Goal: Task Accomplishment & Management: Manage account settings

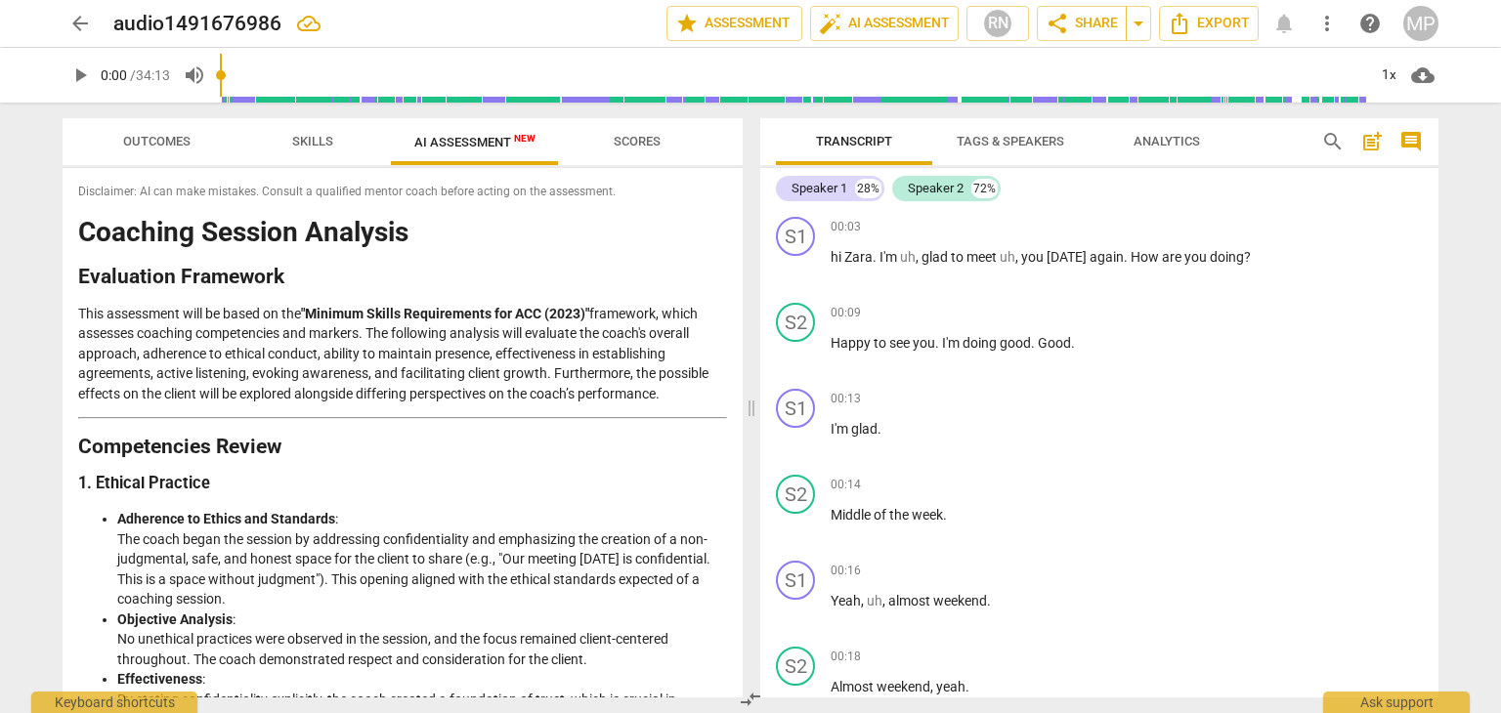
scroll to position [3036, 0]
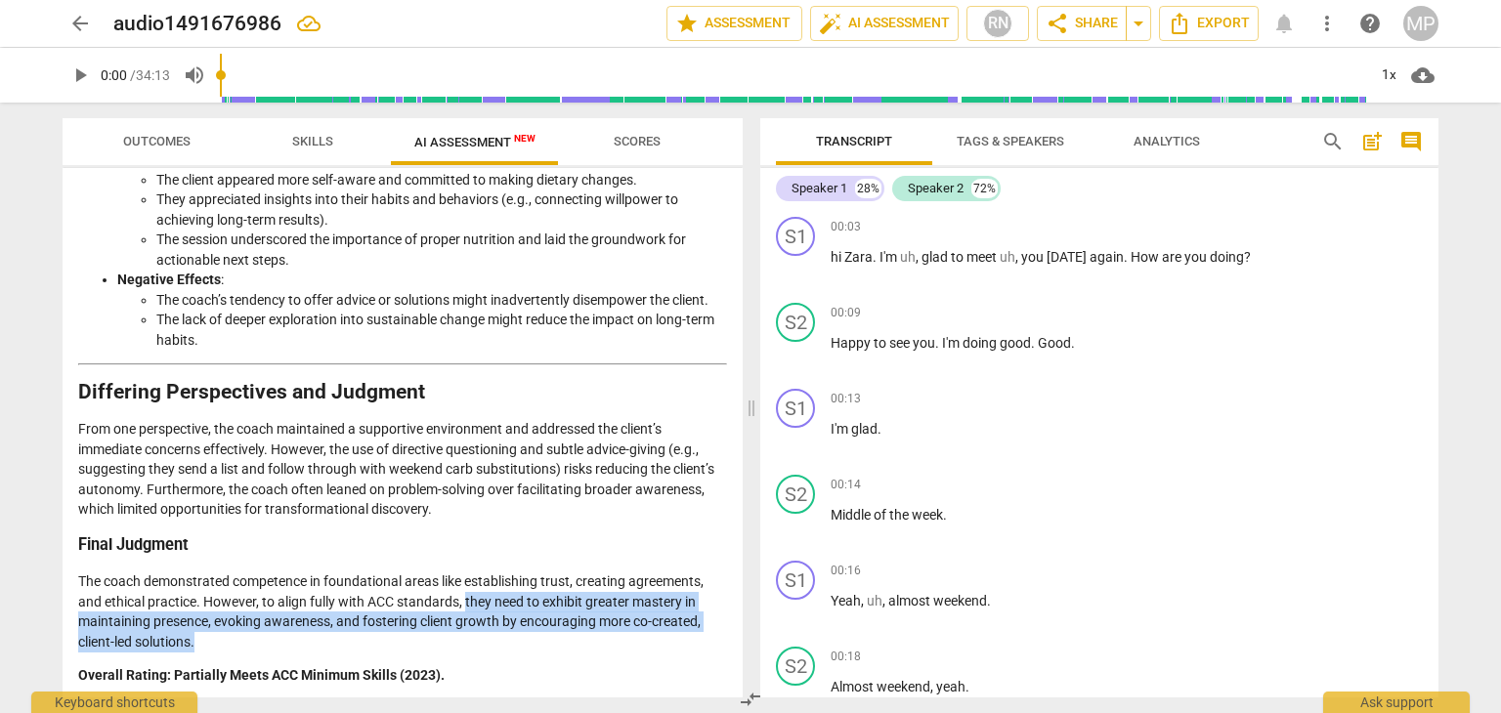
click at [614, 620] on p "The coach demonstrated competence in foundational areas like establishing trust…" at bounding box center [402, 612] width 649 height 80
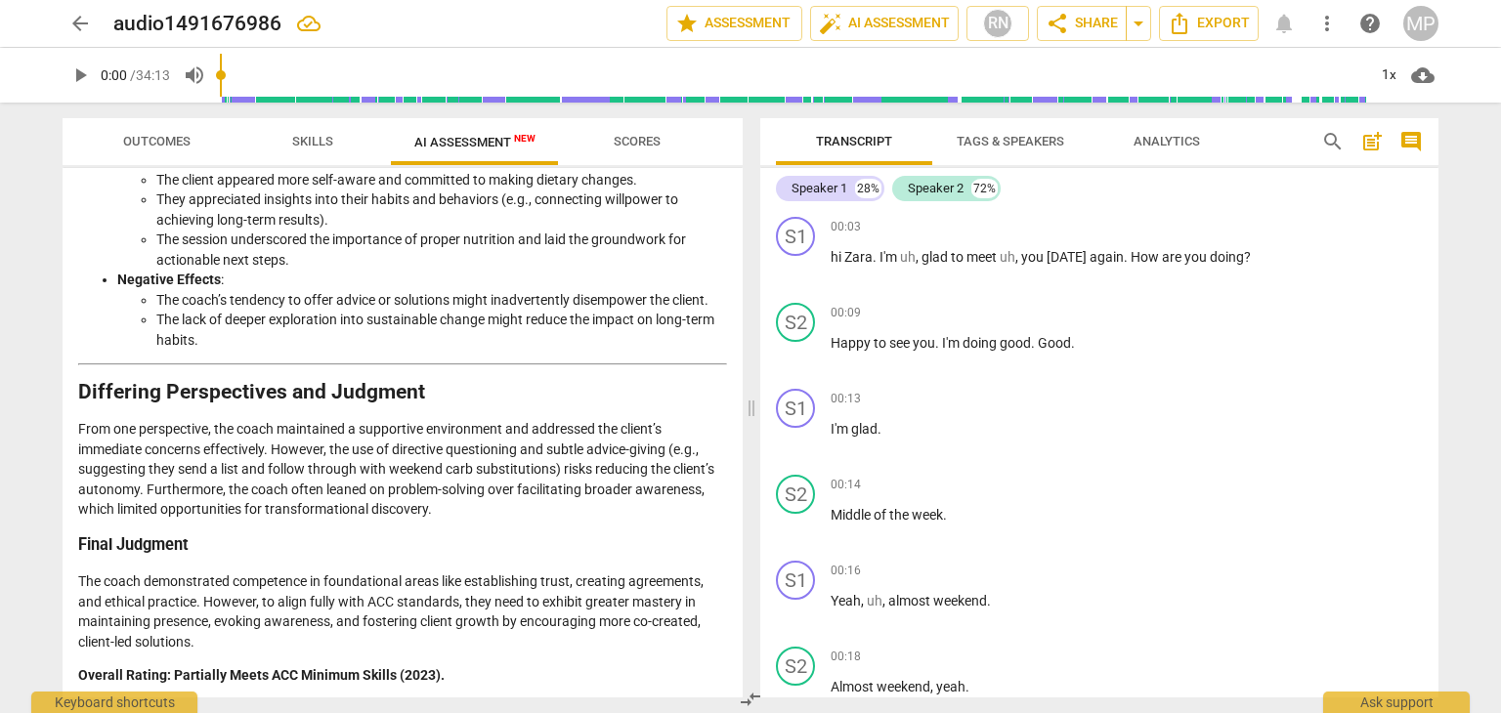
click at [561, 629] on p "The coach demonstrated competence in foundational areas like establishing trust…" at bounding box center [402, 612] width 649 height 80
click at [203, 619] on p "The coach demonstrated competence in foundational areas like establishing trust…" at bounding box center [402, 612] width 649 height 80
drag, startPoint x: 228, startPoint y: 620, endPoint x: 494, endPoint y: 620, distance: 266.8
click at [494, 620] on p "The coach demonstrated competence in foundational areas like establishing trust…" at bounding box center [402, 612] width 649 height 80
click at [458, 631] on p "The coach demonstrated competence in foundational areas like establishing trust…" at bounding box center [402, 612] width 649 height 80
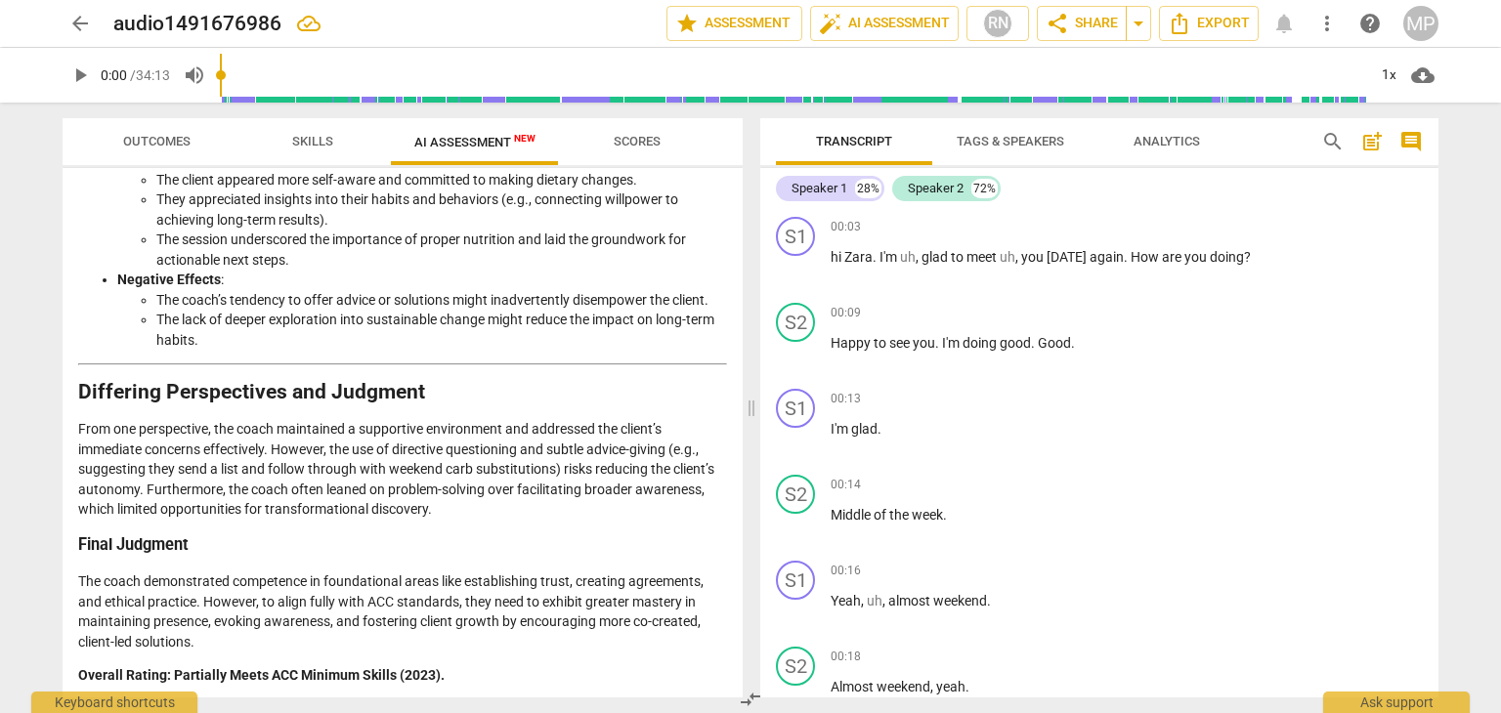
click at [1417, 28] on div "MP" at bounding box center [1420, 23] width 35 height 35
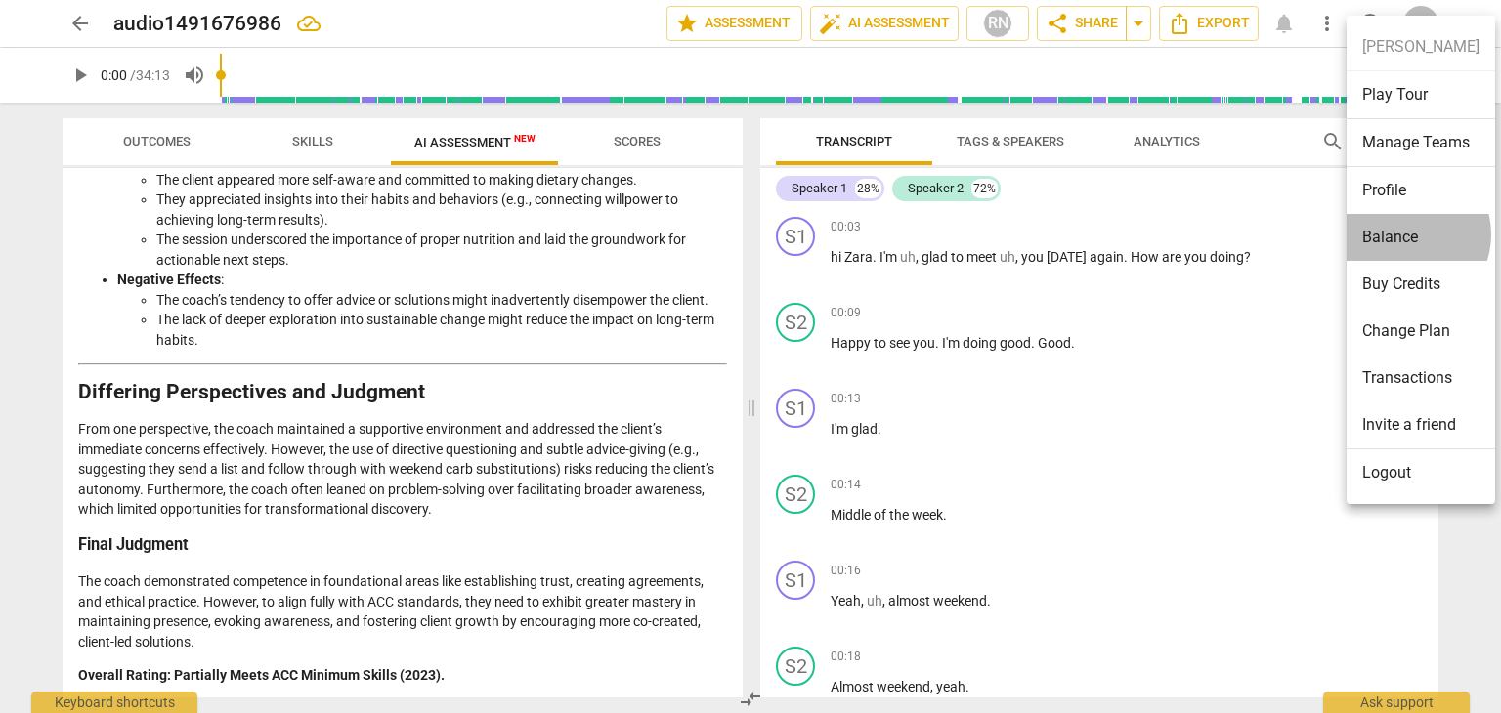
click at [1407, 234] on li "Balance" at bounding box center [1420, 237] width 149 height 47
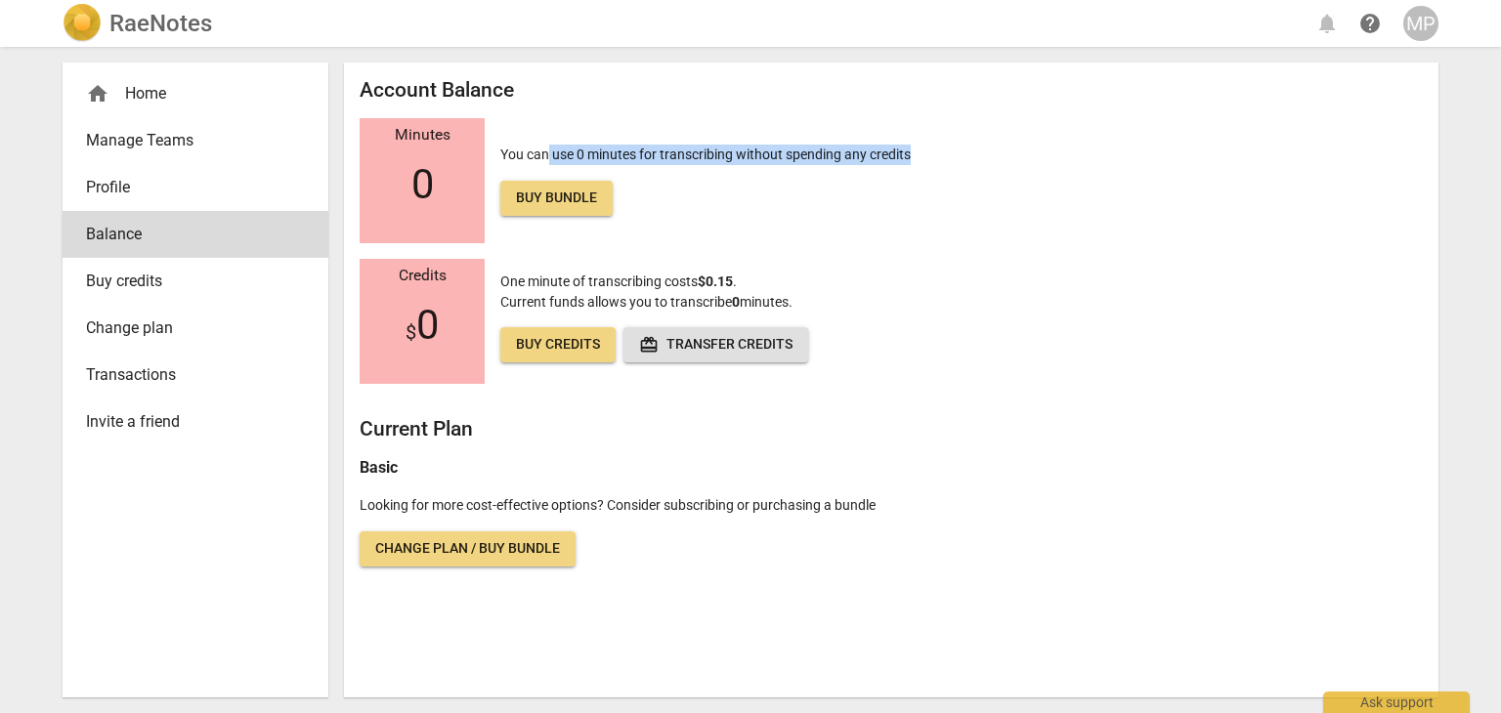
drag, startPoint x: 545, startPoint y: 156, endPoint x: 942, endPoint y: 160, distance: 396.7
click at [942, 160] on div "Minutes 0 You can use 0 minutes for transcribing without spending any credits B…" at bounding box center [891, 180] width 1063 height 125
click at [1051, 197] on div "Minutes 0 You can use 0 minutes for transcribing without spending any credits B…" at bounding box center [891, 180] width 1063 height 125
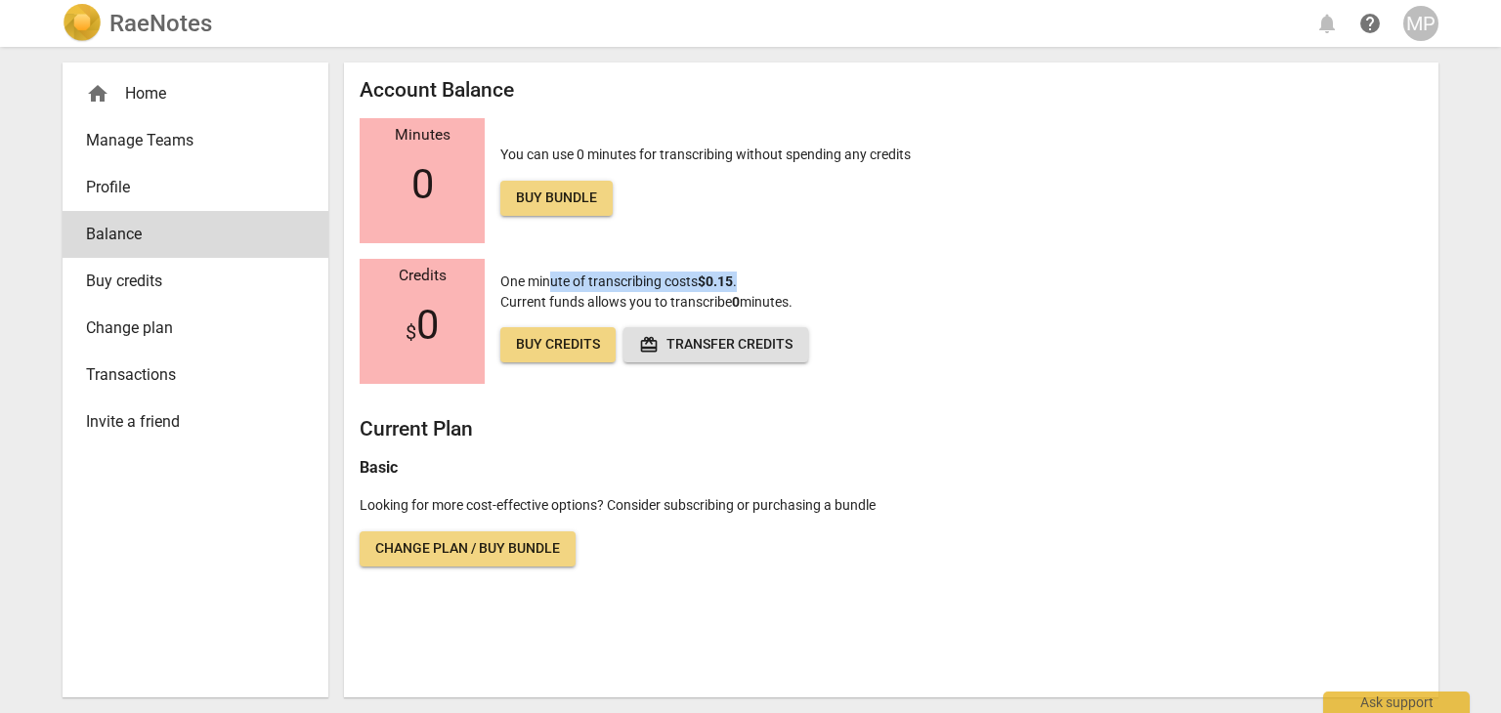
drag, startPoint x: 554, startPoint y: 287, endPoint x: 781, endPoint y: 286, distance: 226.7
click at [781, 286] on p "One minute of transcribing costs $0.15 . Current funds allows you to transcribe…" at bounding box center [654, 321] width 308 height 99
click at [947, 291] on div "Credits $ 0 One minute of transcribing costs $0.15 . Current funds allows you t…" at bounding box center [891, 321] width 1063 height 125
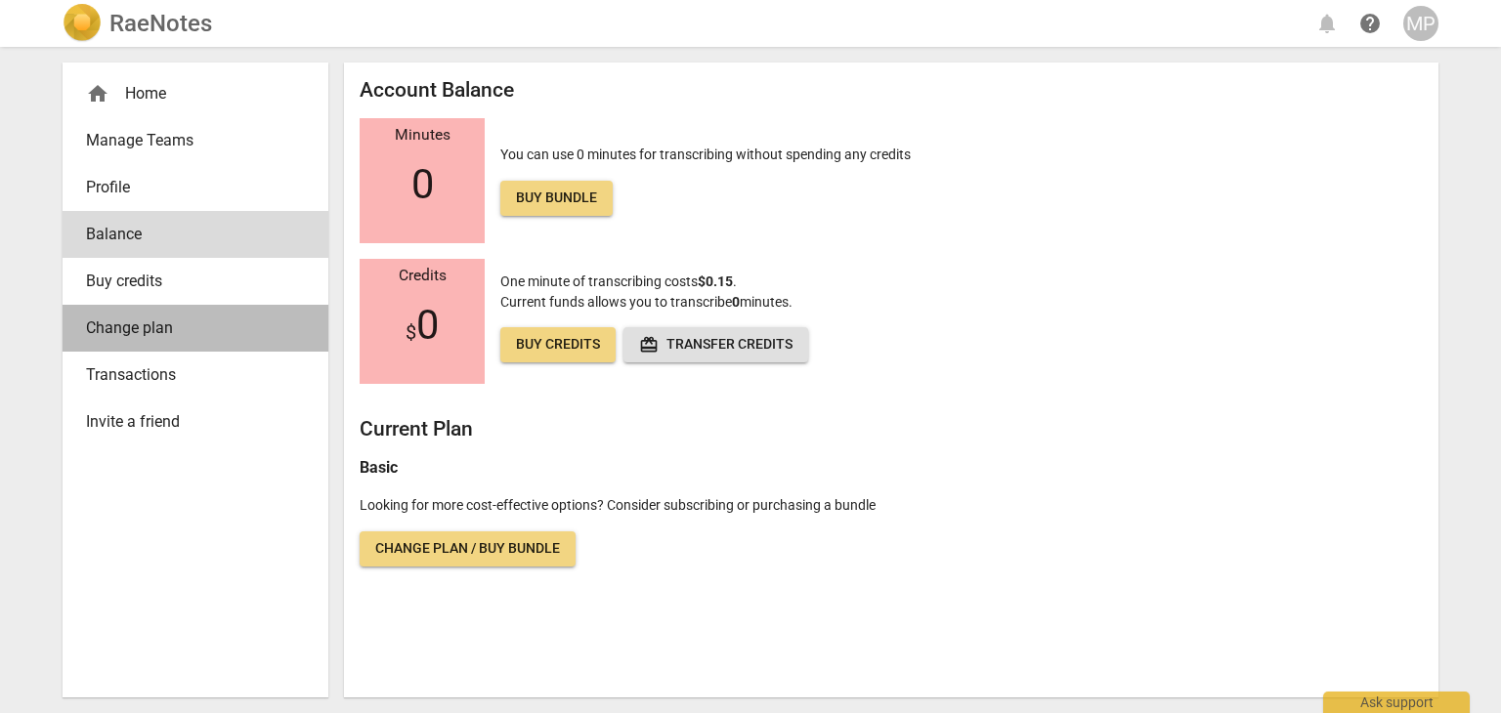
click at [135, 327] on span "Change plan" at bounding box center [187, 328] width 203 height 23
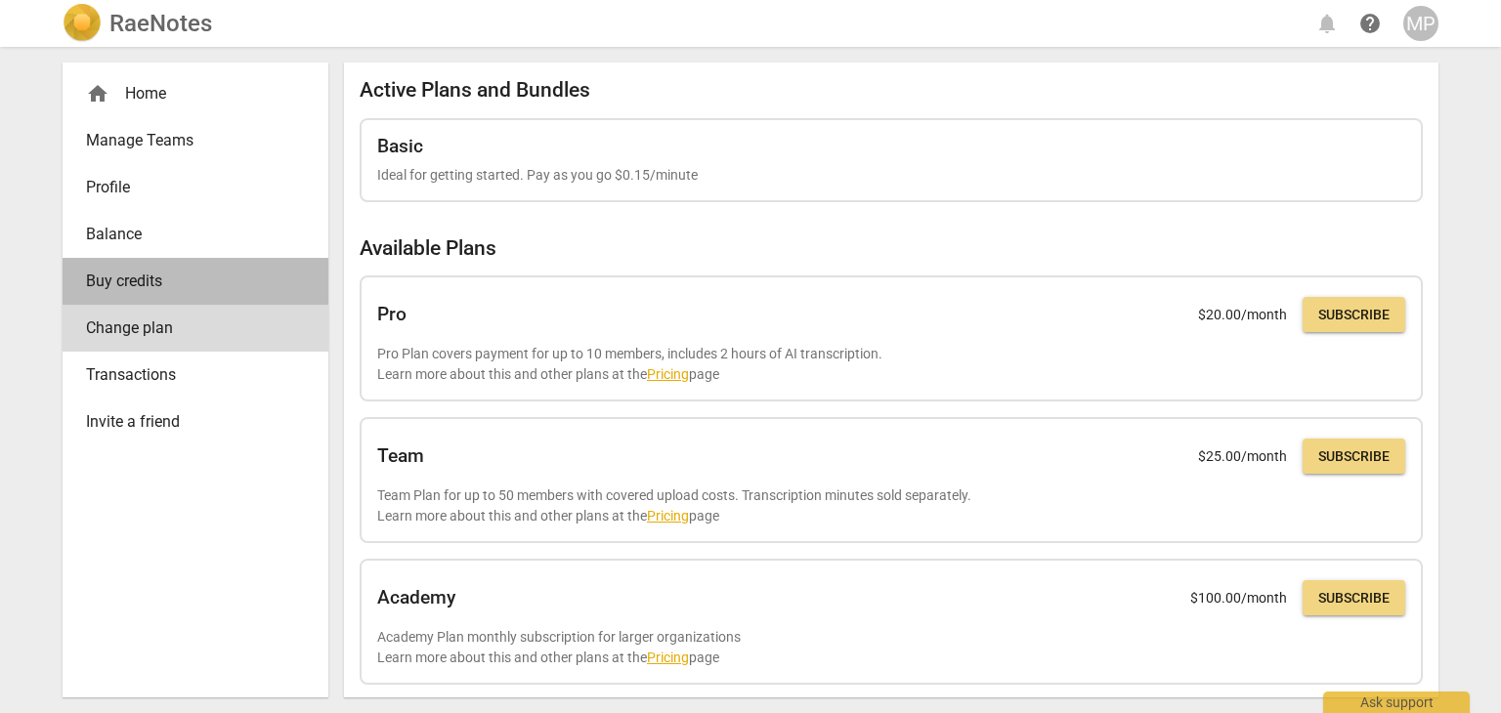
click at [173, 286] on span "Buy credits" at bounding box center [187, 281] width 203 height 23
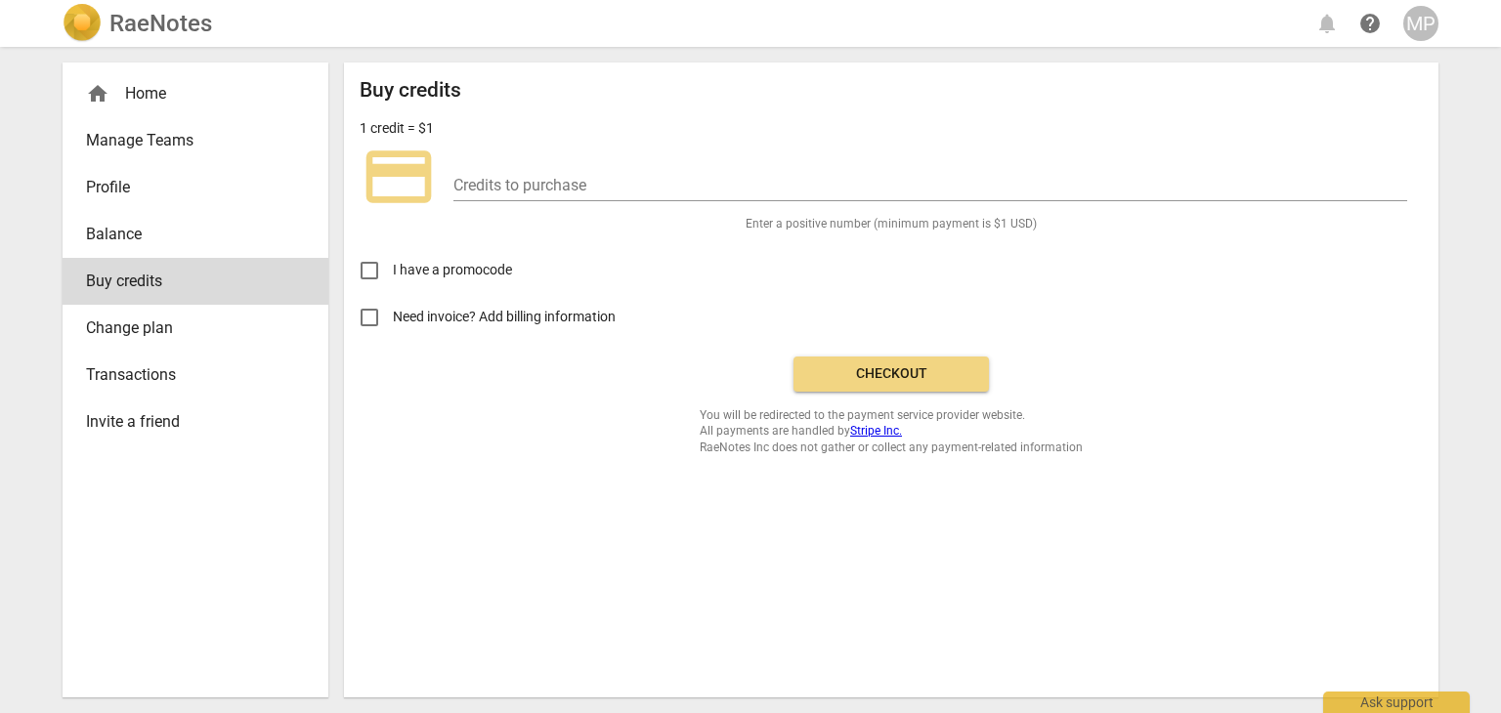
click at [143, 366] on span "Transactions" at bounding box center [187, 374] width 203 height 23
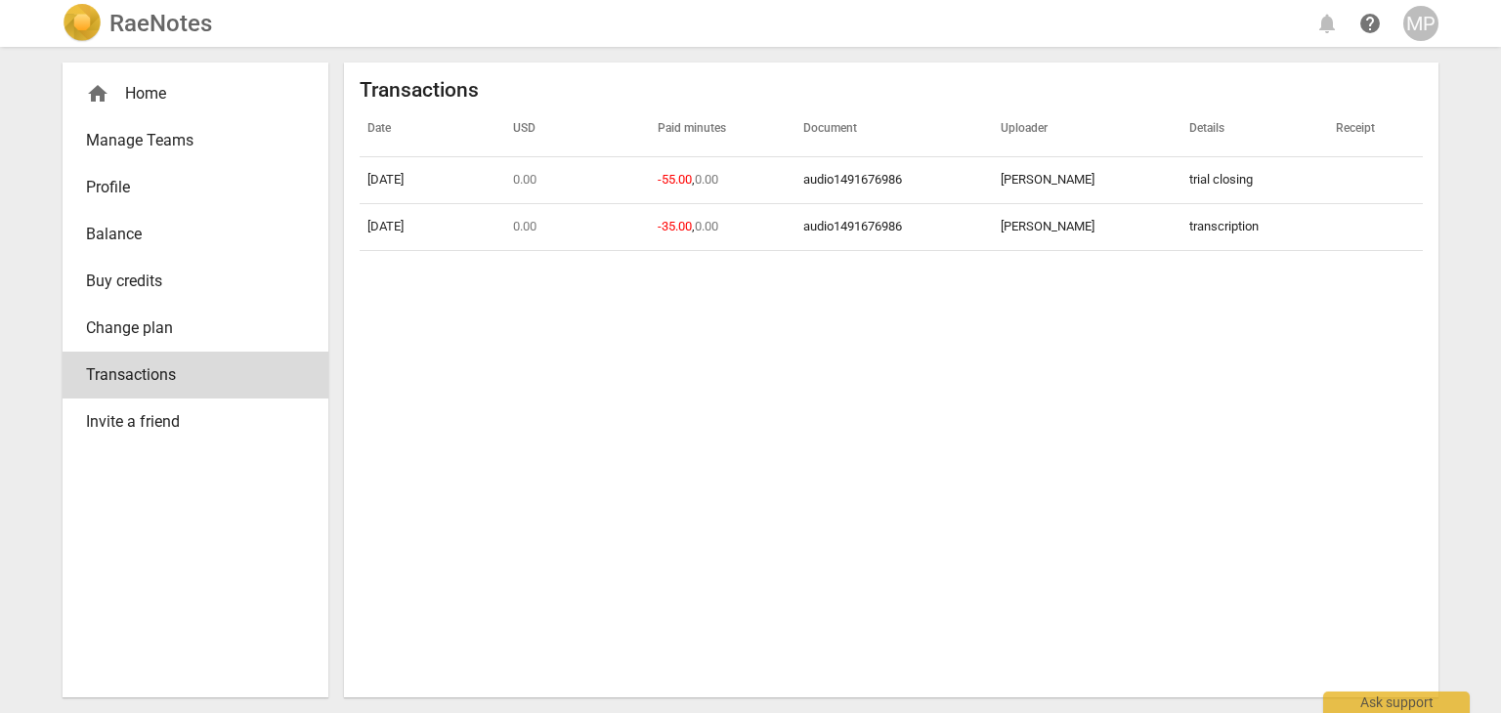
click at [145, 88] on div "home Home" at bounding box center [187, 93] width 203 height 23
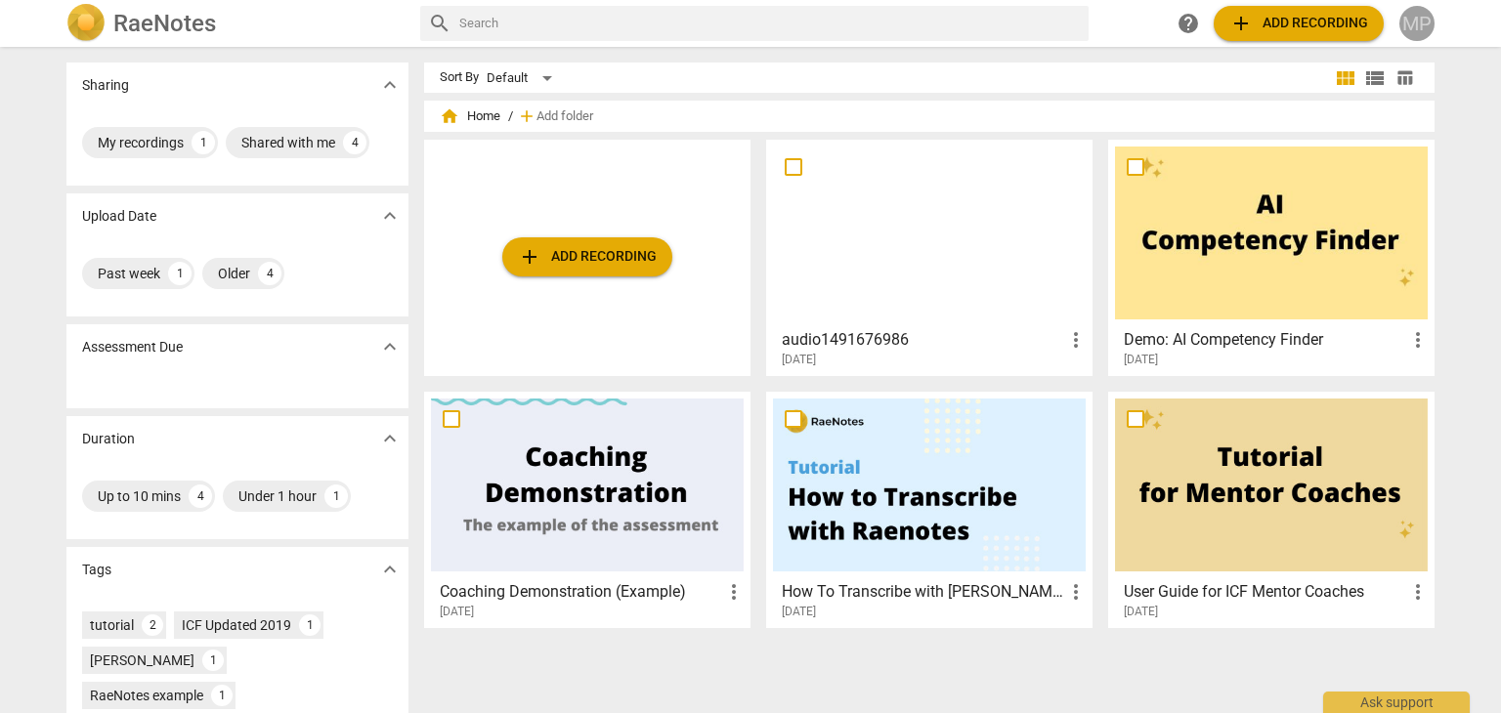
click at [1408, 26] on div "MP" at bounding box center [1416, 23] width 35 height 35
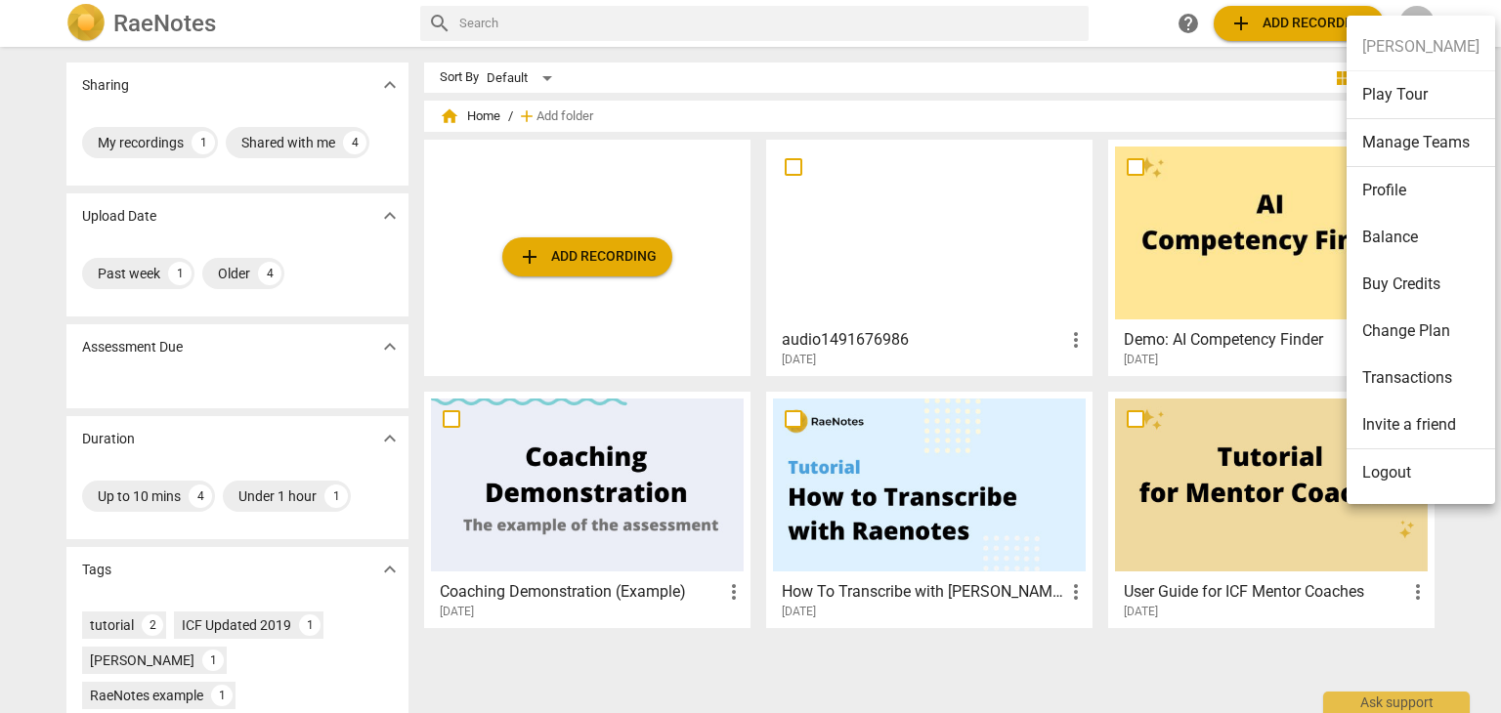
click at [1423, 322] on li "Change Plan" at bounding box center [1420, 331] width 149 height 47
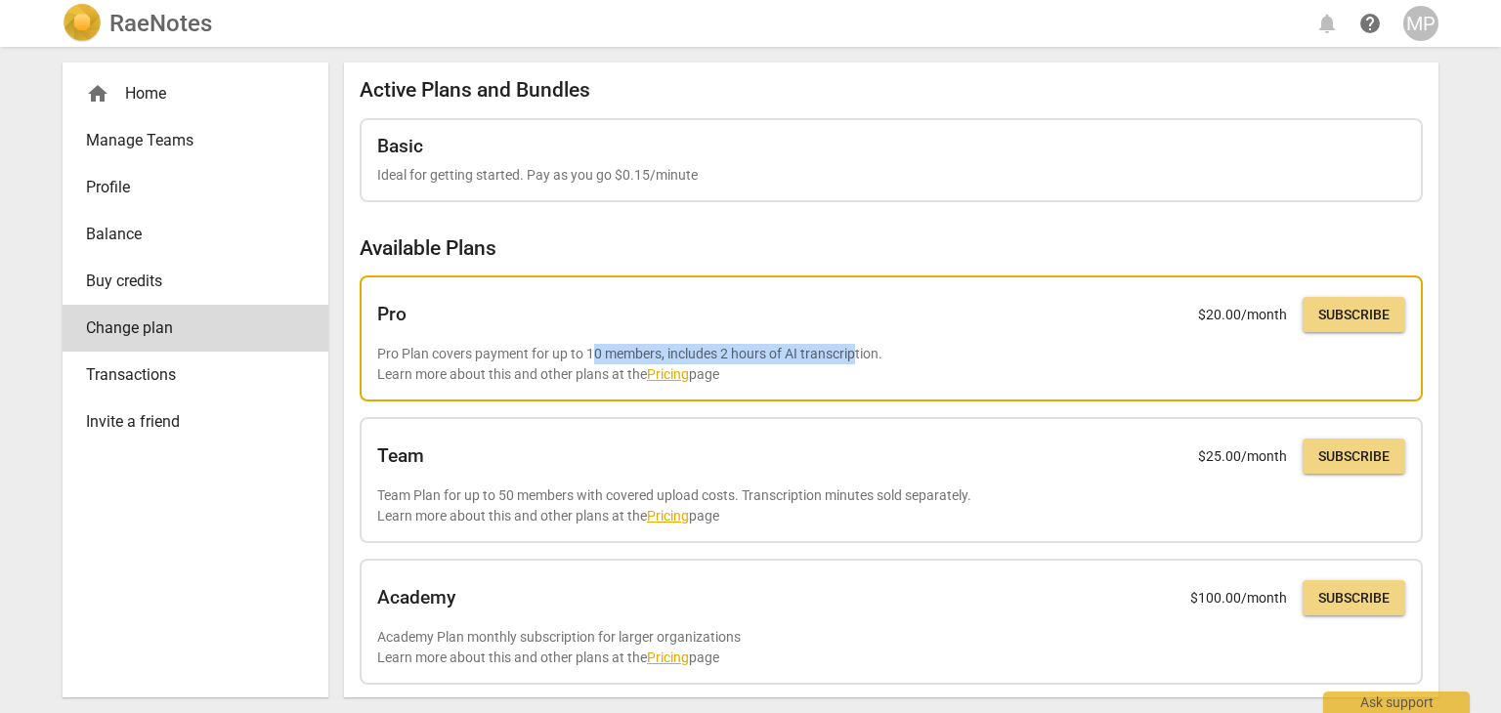
drag, startPoint x: 596, startPoint y: 353, endPoint x: 857, endPoint y: 355, distance: 260.9
click at [857, 355] on p "Pro Plan covers payment for up to 10 members, includes 2 hours of AI transcript…" at bounding box center [891, 364] width 1028 height 40
click at [953, 354] on p "Pro Plan covers payment for up to 10 members, includes 2 hours of AI transcript…" at bounding box center [891, 364] width 1028 height 40
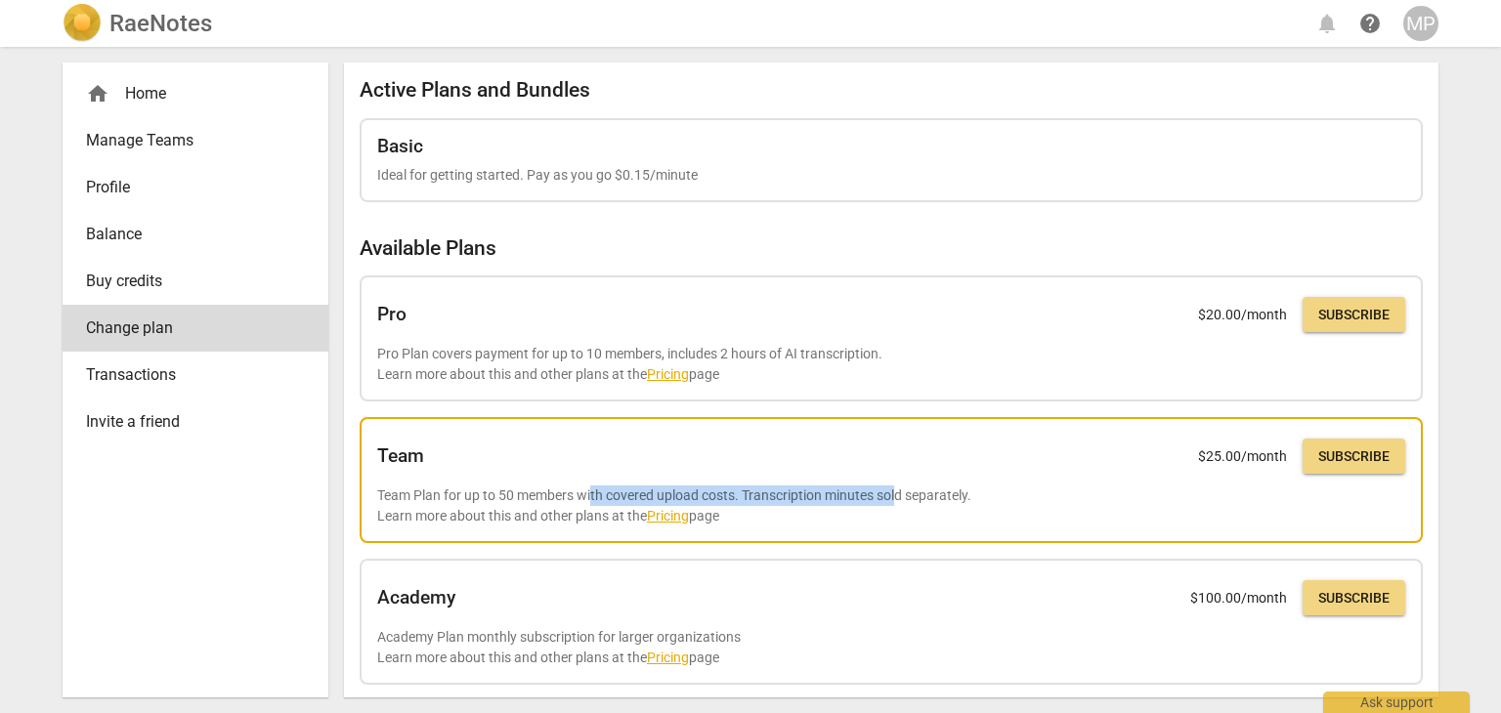
drag, startPoint x: 594, startPoint y: 490, endPoint x: 902, endPoint y: 488, distance: 307.8
click at [902, 488] on p "Team Plan for up to 50 members with covered upload costs. Transcription minutes…" at bounding box center [891, 506] width 1028 height 40
click at [962, 489] on p "Team Plan for up to 50 members with covered upload costs. Transcription minutes…" at bounding box center [891, 506] width 1028 height 40
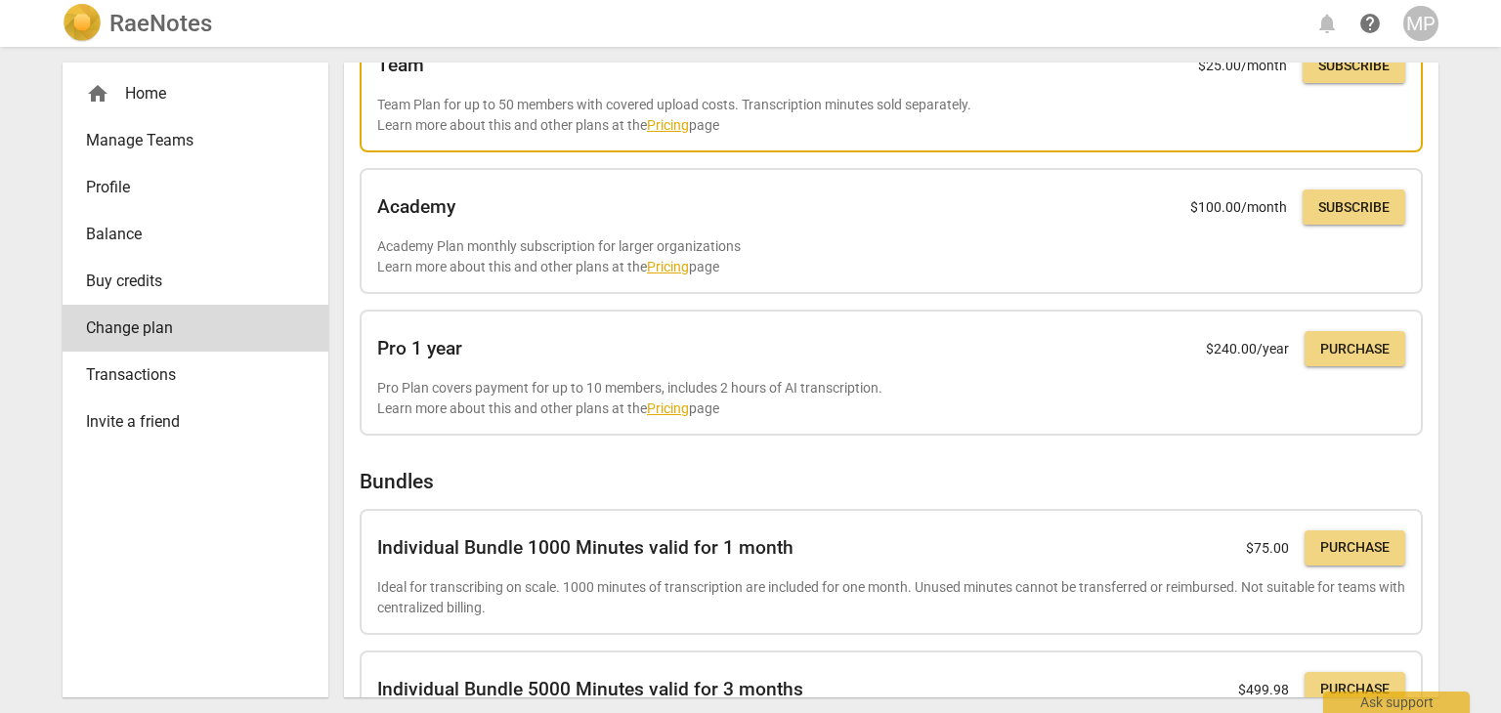
scroll to position [489, 0]
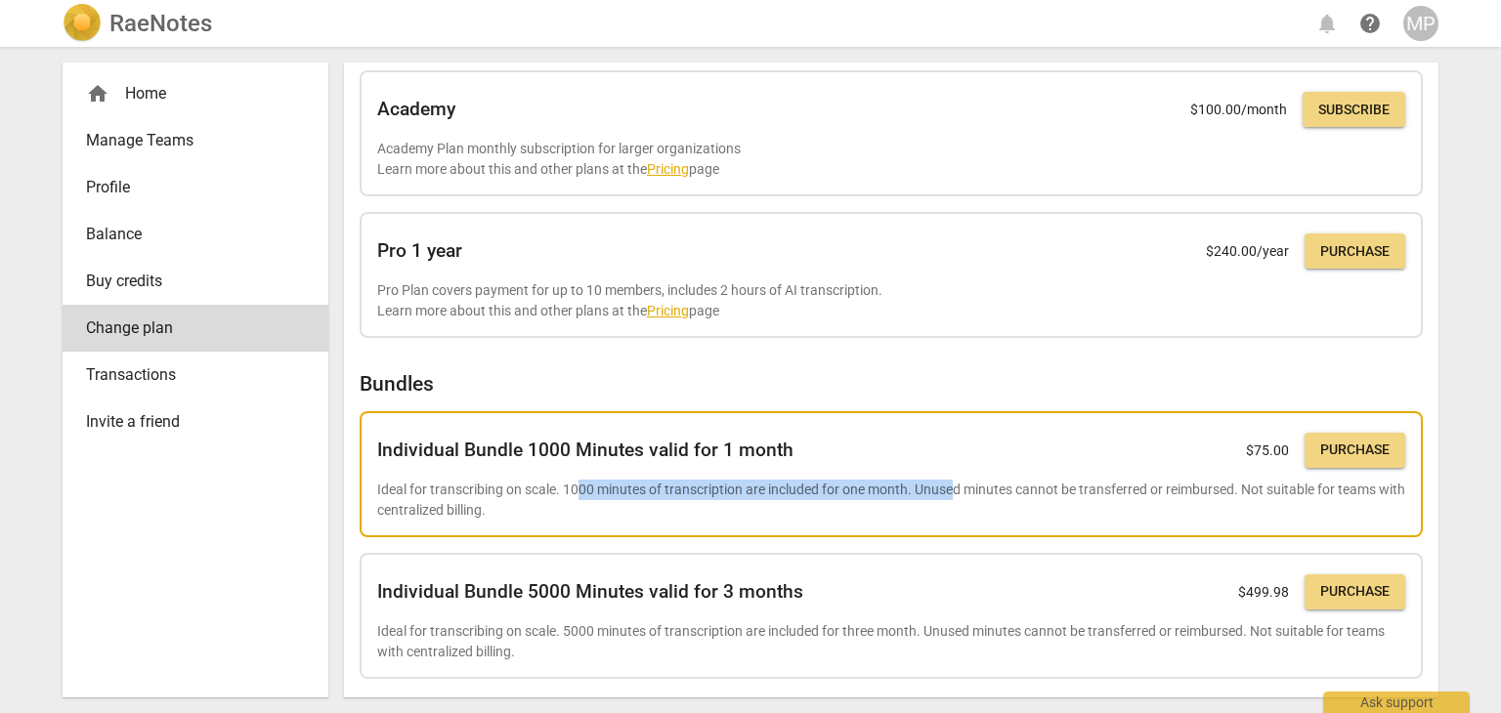
drag, startPoint x: 582, startPoint y: 486, endPoint x: 954, endPoint y: 490, distance: 371.3
click at [954, 490] on p "Ideal for transcribing on scale. 1000 minutes of transcription are included for…" at bounding box center [891, 500] width 1028 height 40
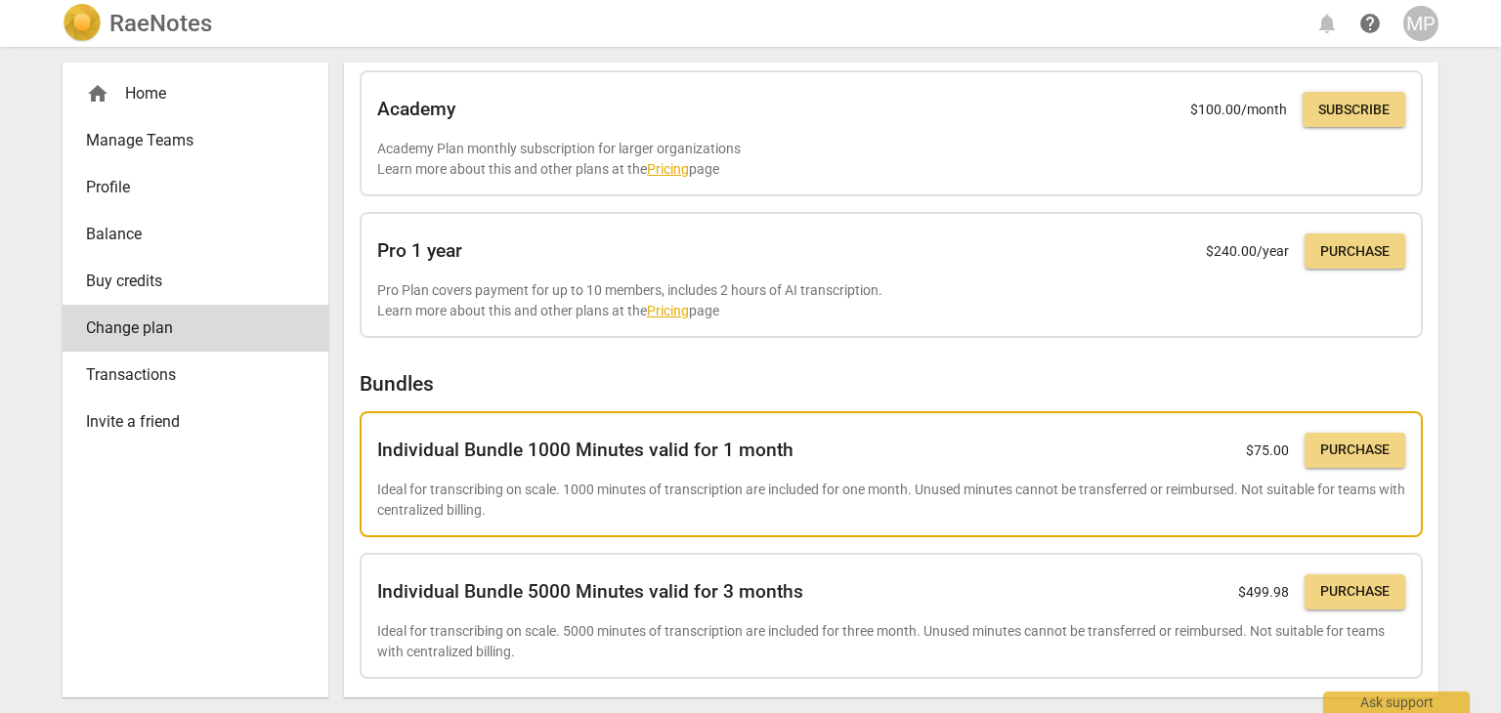
click at [985, 493] on p "Ideal for transcribing on scale. 1000 minutes of transcription are included for…" at bounding box center [891, 500] width 1028 height 40
drag, startPoint x: 932, startPoint y: 486, endPoint x: 1115, endPoint y: 491, distance: 182.8
click at [1115, 491] on p "Ideal for transcribing on scale. 1000 minutes of transcription are included for…" at bounding box center [891, 500] width 1028 height 40
click at [1149, 489] on p "Ideal for transcribing on scale. 1000 minutes of transcription are included for…" at bounding box center [891, 500] width 1028 height 40
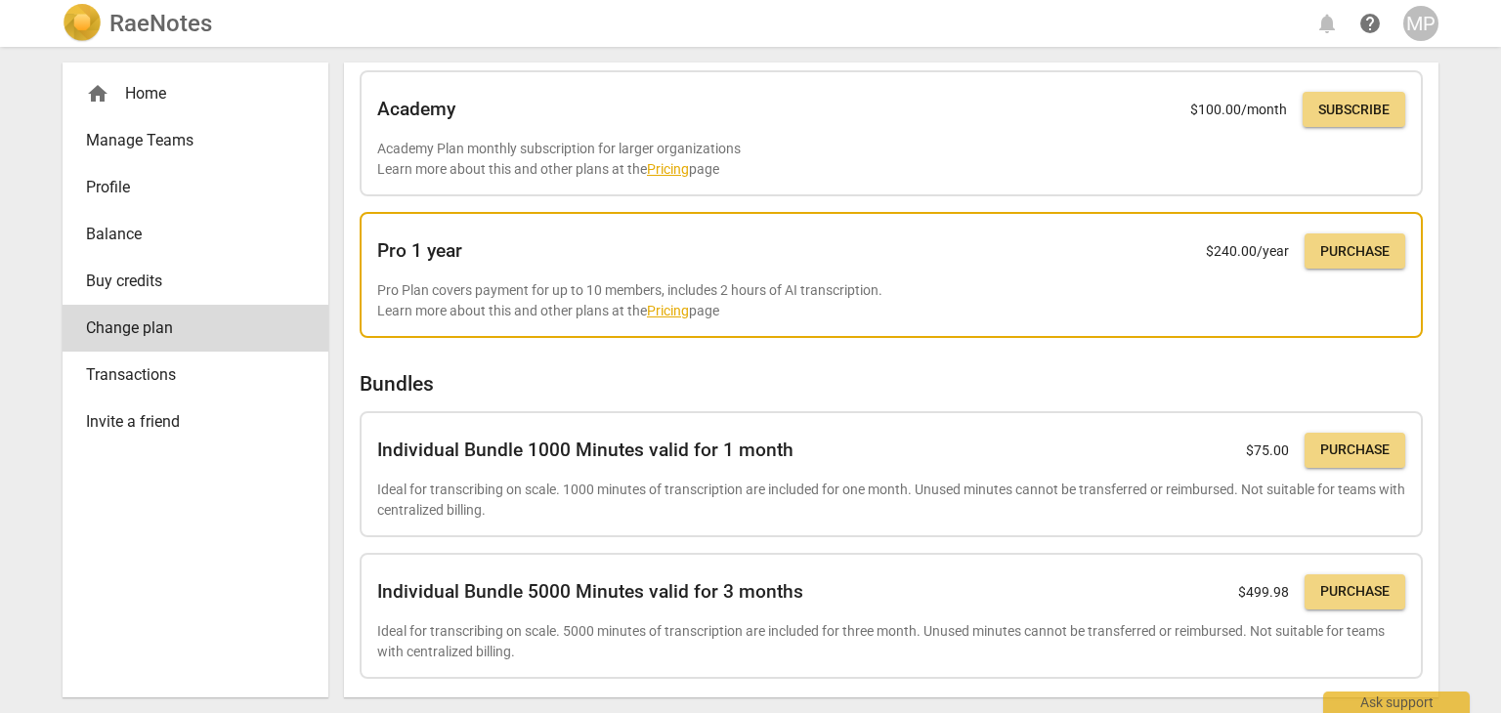
scroll to position [496, 0]
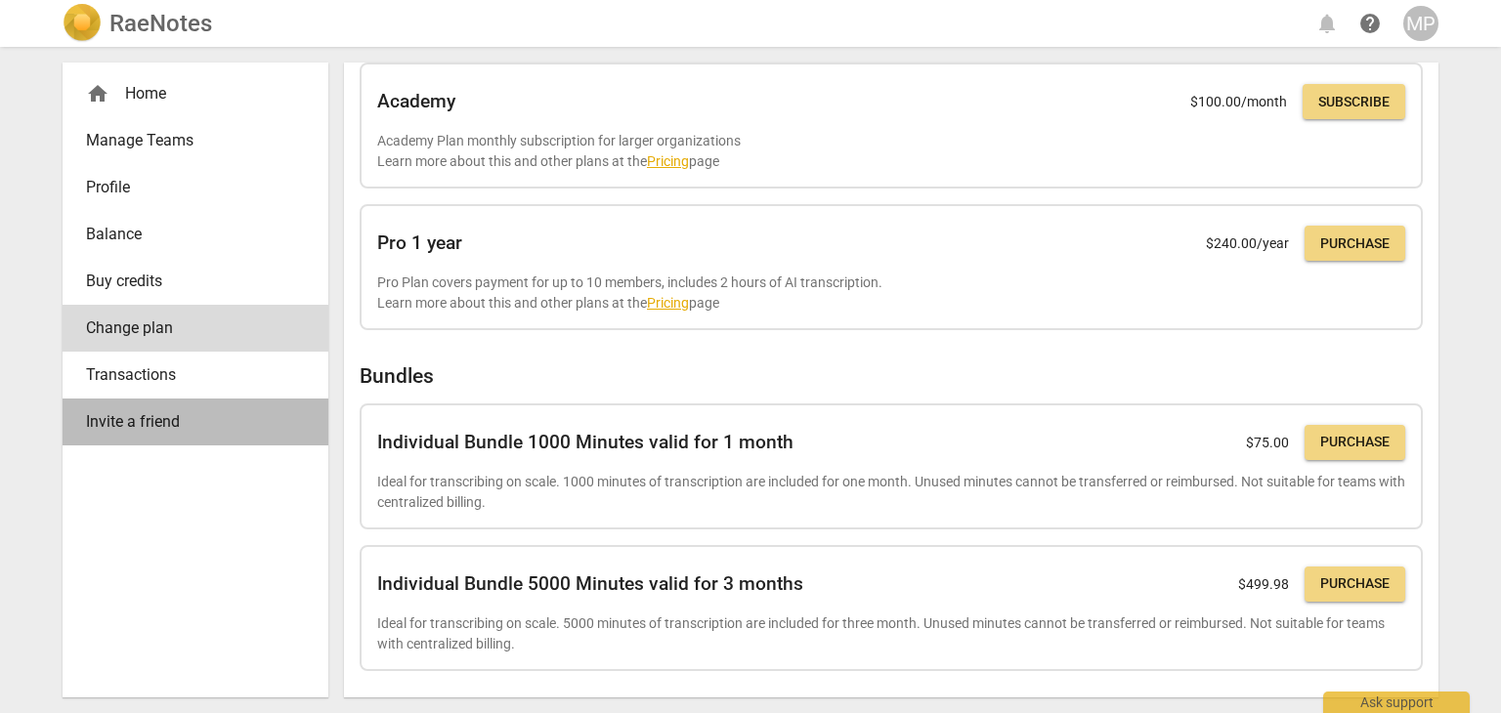
click at [151, 415] on span "Invite a friend" at bounding box center [187, 421] width 203 height 23
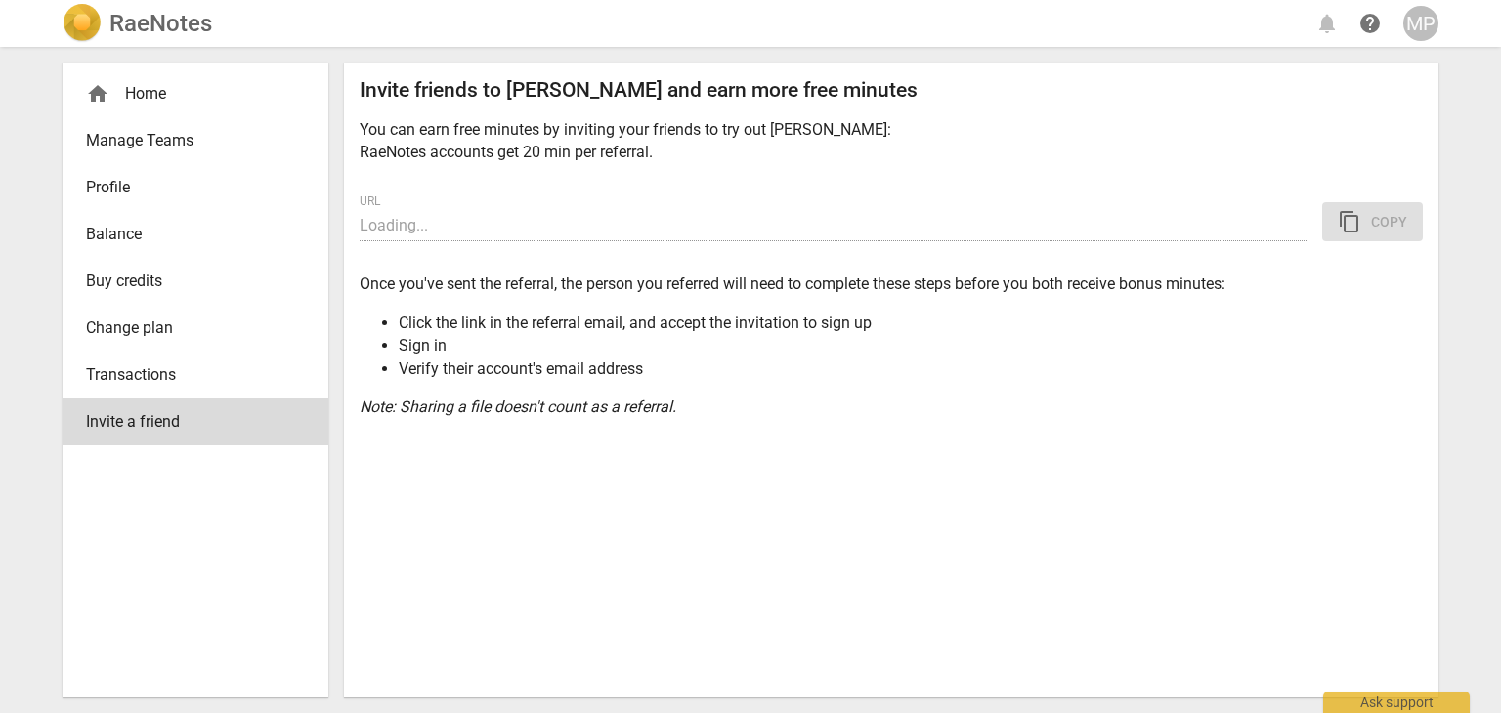
type input "[URL][DOMAIN_NAME]"
click at [1382, 219] on span "content_copy Copy" at bounding box center [1372, 221] width 69 height 23
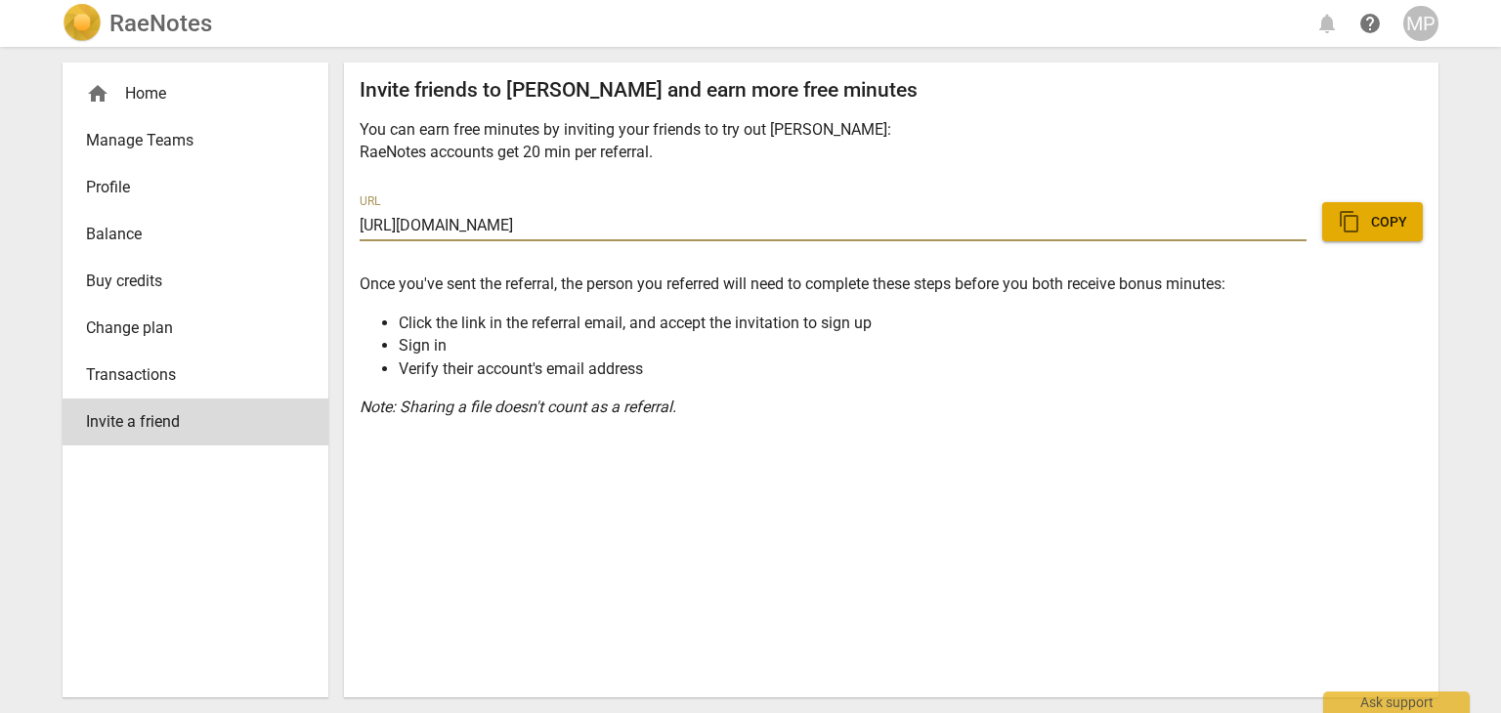
click at [149, 235] on span "Balance" at bounding box center [187, 234] width 203 height 23
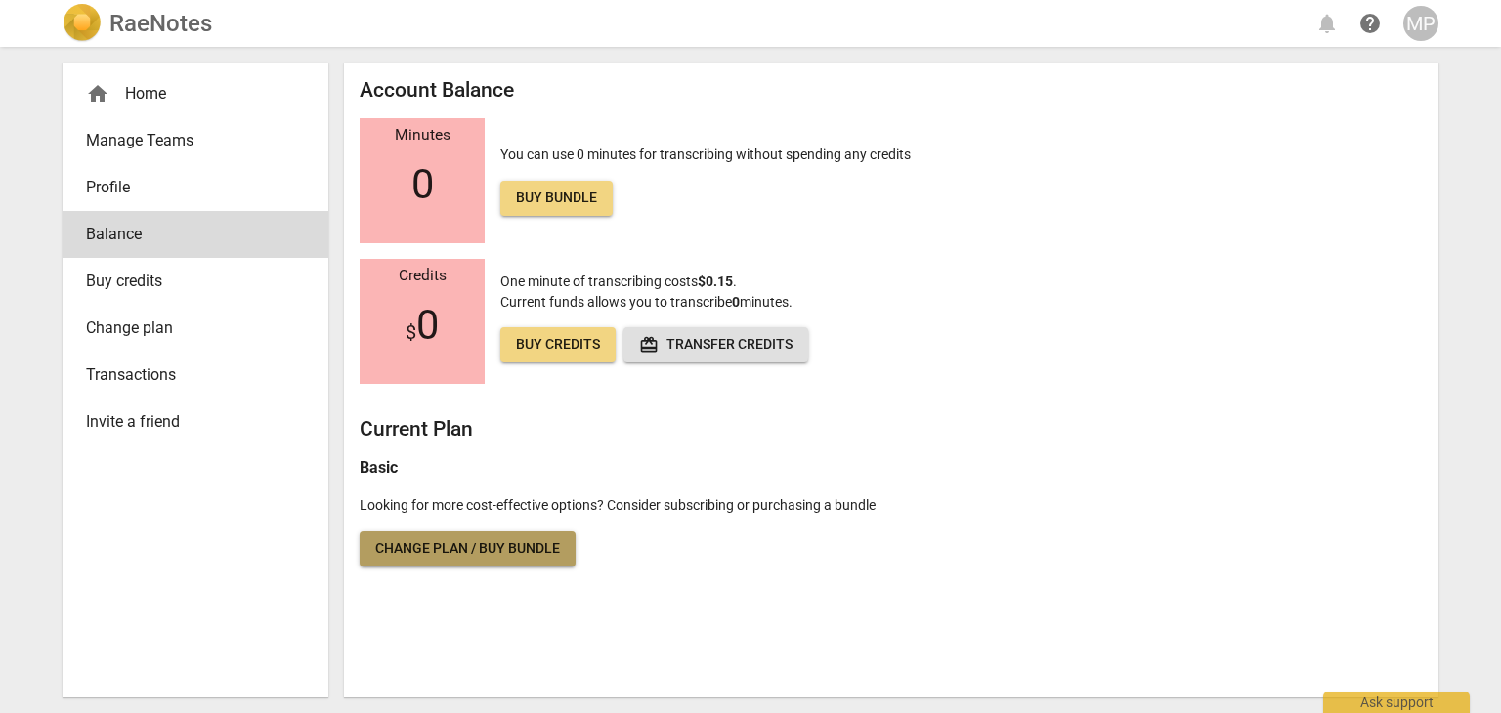
click at [480, 549] on span "Change plan / Buy bundle" at bounding box center [467, 549] width 185 height 20
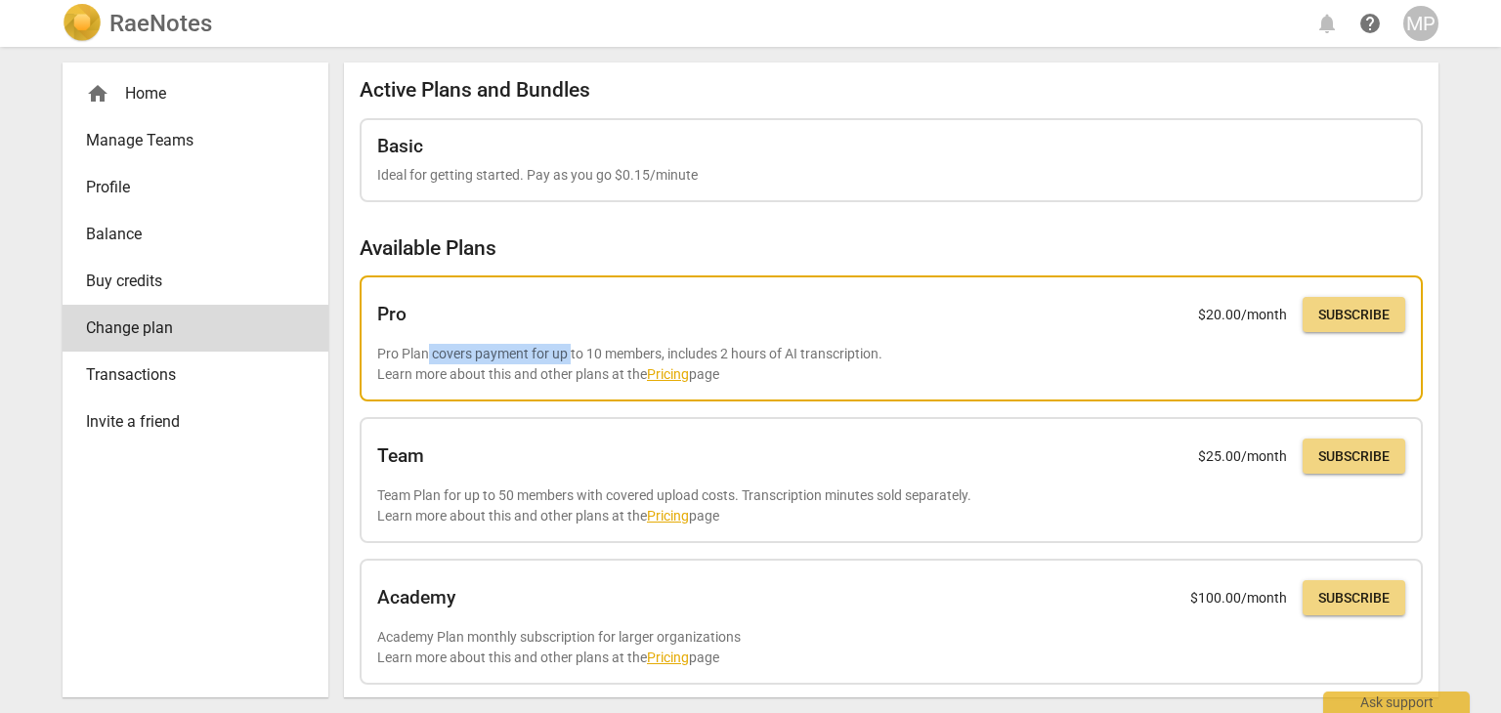
drag, startPoint x: 427, startPoint y: 357, endPoint x: 571, endPoint y: 353, distance: 143.7
click at [571, 353] on p "Pro Plan covers payment for up to 10 members, includes 2 hours of AI transcript…" at bounding box center [891, 364] width 1028 height 40
click at [659, 375] on link "Pricing" at bounding box center [668, 374] width 42 height 16
